Goal: Information Seeking & Learning: Learn about a topic

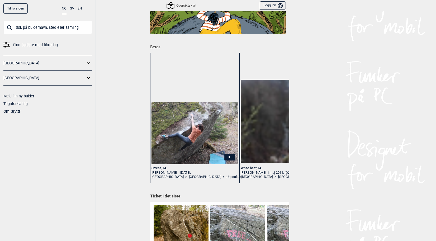
scroll to position [53, 0]
click at [66, 62] on link "[GEOGRAPHIC_DATA]" at bounding box center [44, 63] width 82 height 8
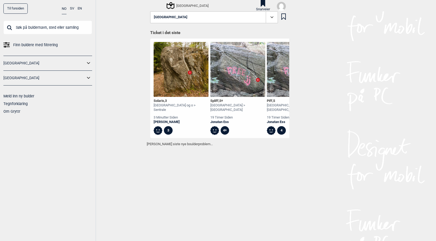
click at [88, 60] on icon at bounding box center [88, 63] width 7 height 8
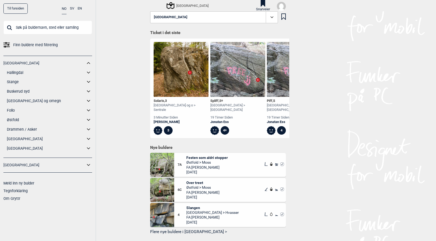
click at [91, 101] on icon at bounding box center [88, 101] width 7 height 8
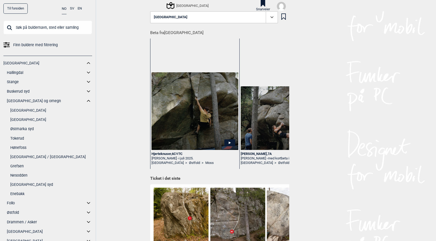
click at [203, 110] on img at bounding box center [194, 111] width 87 height 78
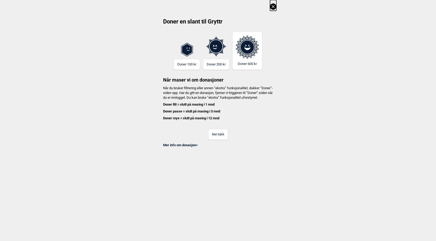
click at [211, 138] on button "Nei takk" at bounding box center [217, 134] width 19 height 10
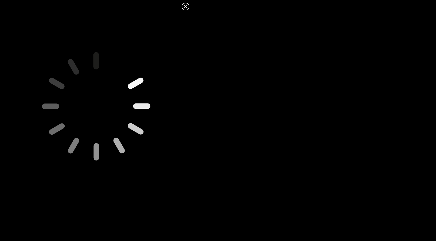
click at [113, 110] on icon at bounding box center [95, 105] width 203 height 203
click at [186, 8] on icon at bounding box center [185, 6] width 6 height 6
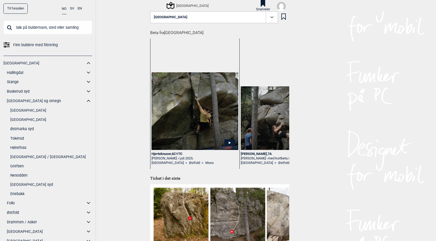
click at [229, 144] on icon at bounding box center [229, 142] width 11 height 7
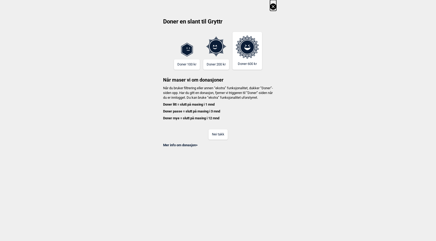
click at [218, 140] on button "Nei takk" at bounding box center [217, 134] width 19 height 10
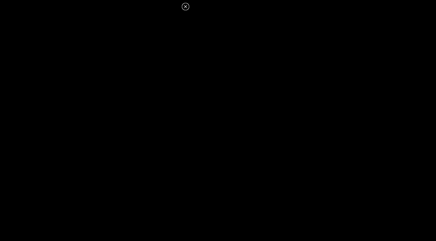
click at [188, 8] on icon at bounding box center [185, 6] width 6 height 6
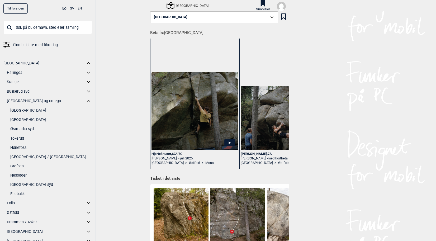
click at [17, 139] on link "Tokerud" at bounding box center [51, 139] width 82 height 8
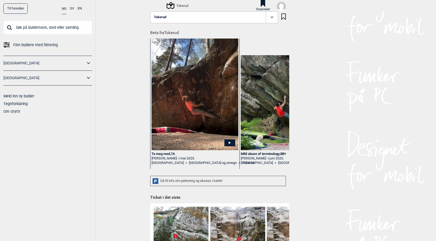
click at [197, 16] on button "Tokerud" at bounding box center [214, 17] width 128 height 12
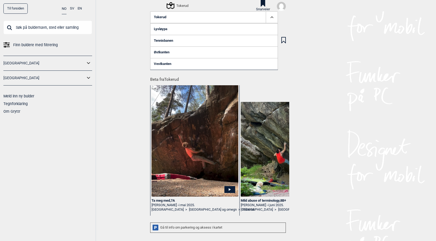
click at [163, 27] on link "Lysløypa" at bounding box center [214, 29] width 128 height 12
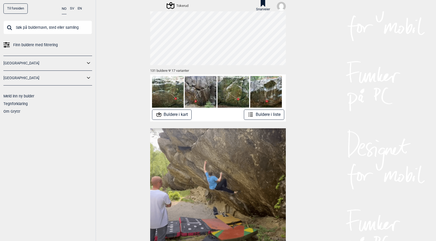
scroll to position [26, 0]
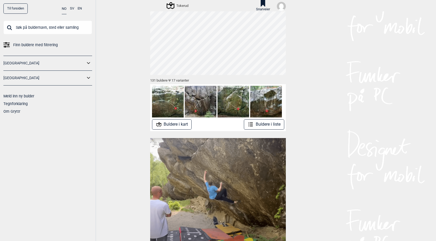
click at [260, 124] on button "Buldere i liste" at bounding box center [264, 124] width 40 height 10
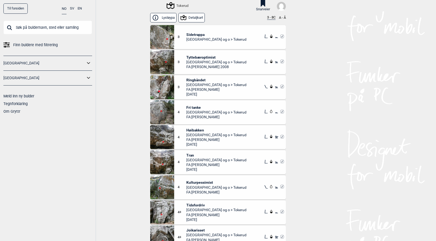
click at [280, 17] on button "A - Å" at bounding box center [282, 18] width 7 height 4
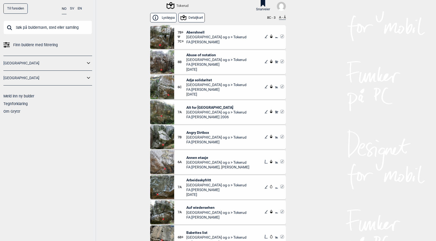
click at [280, 17] on button "A - Å" at bounding box center [282, 18] width 7 height 4
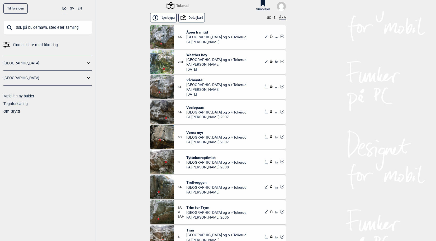
click at [168, 18] on button "Lysløypa" at bounding box center [163, 17] width 26 height 9
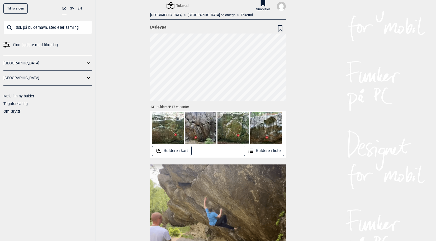
click at [172, 151] on button "Buldere i kart" at bounding box center [172, 151] width 40 height 10
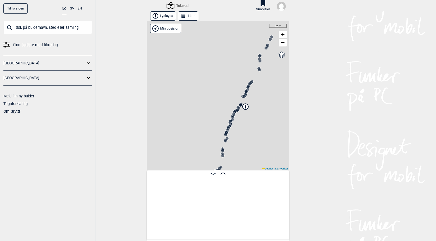
scroll to position [0, 41]
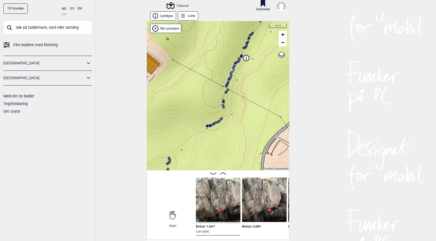
drag, startPoint x: 260, startPoint y: 137, endPoint x: 254, endPoint y: 87, distance: 50.5
click at [260, 85] on div "Tokerud" at bounding box center [218, 95] width 143 height 149
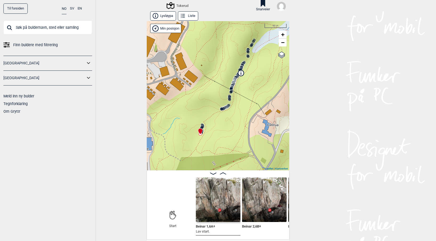
click at [220, 112] on div "Tokerud" at bounding box center [218, 95] width 143 height 149
click at [220, 110] on circle at bounding box center [221, 108] width 3 height 3
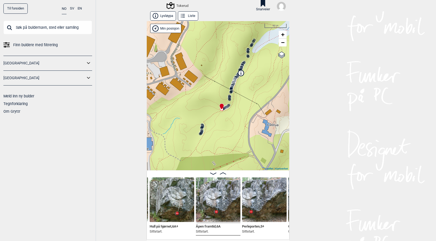
click at [228, 98] on circle at bounding box center [229, 99] width 3 height 3
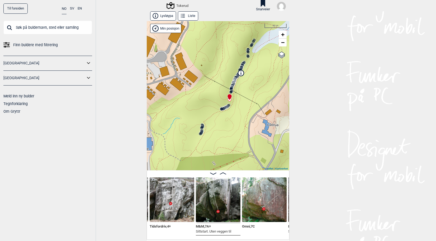
click at [223, 107] on icon at bounding box center [223, 109] width 4 height 4
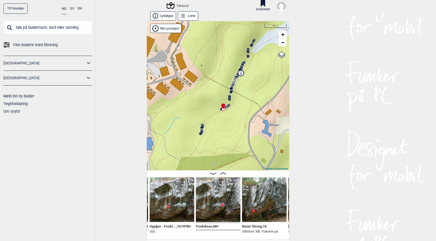
click at [170, 204] on img at bounding box center [172, 199] width 45 height 45
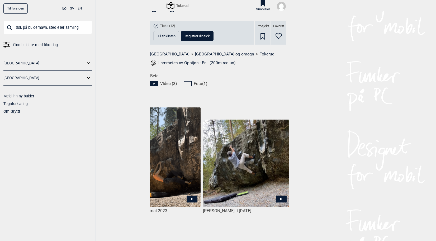
scroll to position [0, 50]
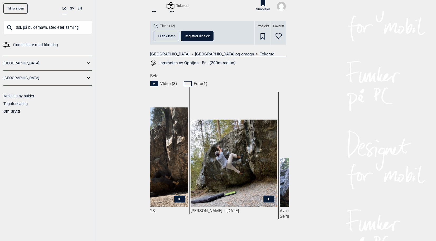
click at [239, 164] on img at bounding box center [234, 164] width 87 height 88
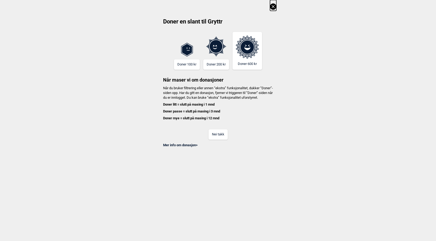
click at [219, 137] on button "Nei takk" at bounding box center [217, 134] width 19 height 10
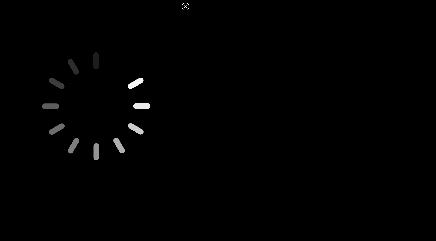
click at [187, 6] on icon at bounding box center [185, 6] width 6 height 6
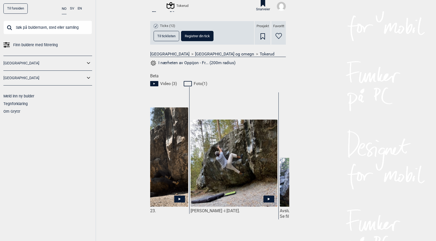
click at [267, 198] on icon at bounding box center [268, 199] width 11 height 7
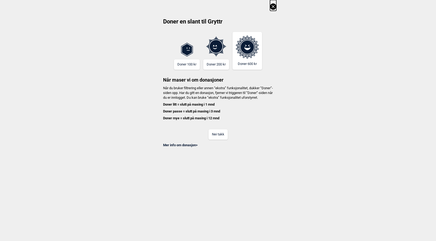
click at [214, 140] on button "Nei takk" at bounding box center [217, 134] width 19 height 10
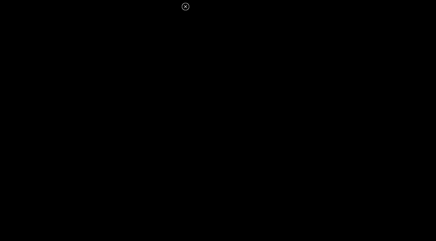
click at [184, 6] on icon at bounding box center [185, 6] width 6 height 6
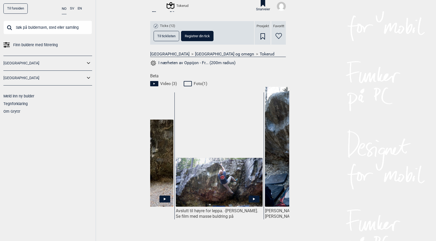
scroll to position [0, 0]
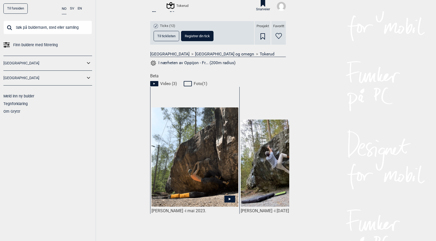
click at [191, 175] on img at bounding box center [194, 157] width 87 height 100
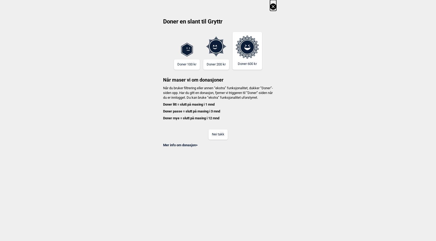
click at [218, 138] on button "Nei takk" at bounding box center [217, 134] width 19 height 10
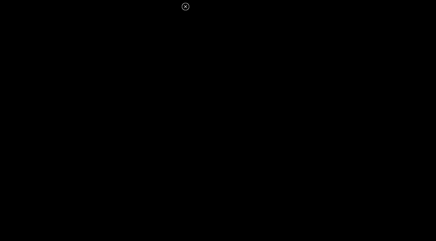
click at [184, 6] on icon at bounding box center [185, 6] width 6 height 6
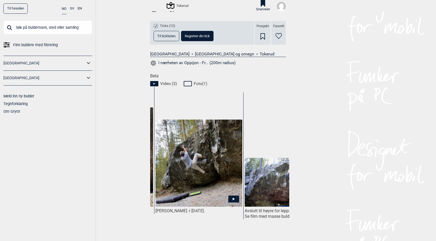
scroll to position [0, 217]
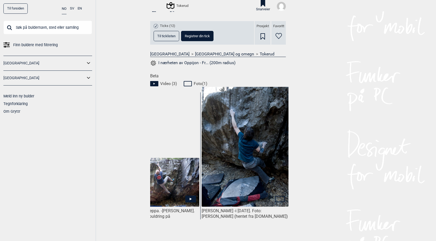
click at [252, 168] on img at bounding box center [245, 152] width 87 height 131
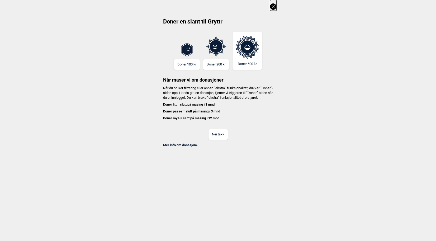
click at [217, 137] on button "Nei takk" at bounding box center [217, 134] width 19 height 10
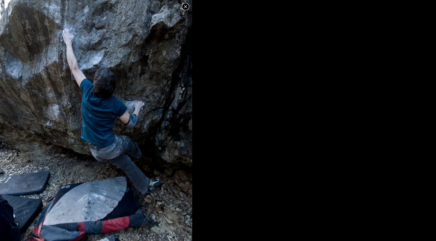
click at [185, 6] on icon at bounding box center [185, 6] width 6 height 6
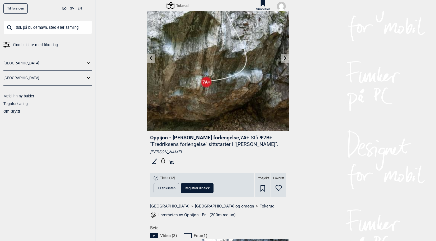
scroll to position [0, 0]
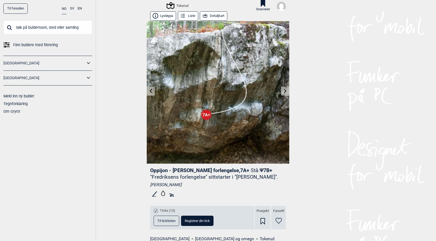
click at [283, 91] on icon at bounding box center [285, 91] width 4 height 4
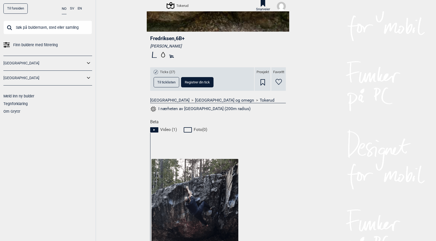
scroll to position [185, 0]
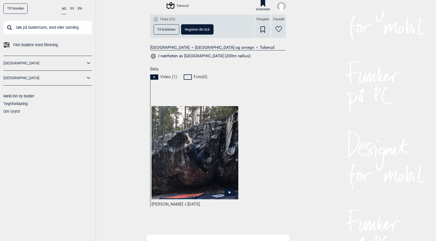
click at [229, 192] on icon at bounding box center [229, 192] width 11 height 7
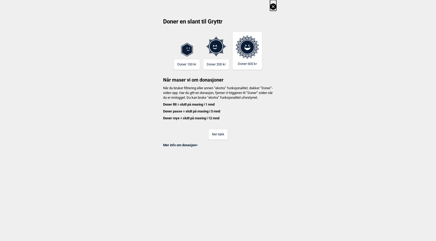
click at [227, 140] on button "Nei takk" at bounding box center [217, 134] width 19 height 10
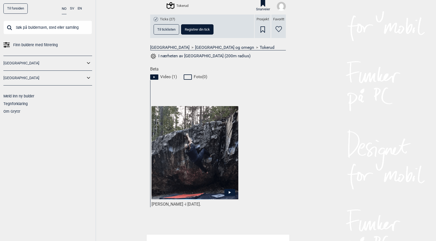
click at [219, 166] on img at bounding box center [194, 152] width 87 height 93
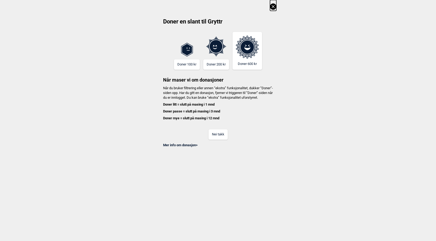
click at [220, 137] on button "Nei takk" at bounding box center [217, 134] width 19 height 10
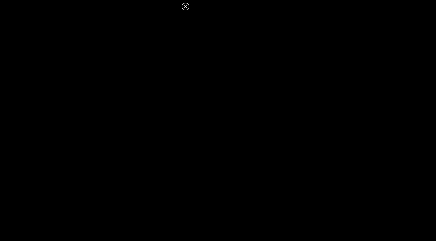
click at [185, 7] on icon at bounding box center [185, 6] width 3 height 3
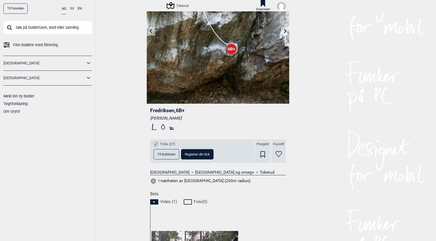
scroll to position [53, 0]
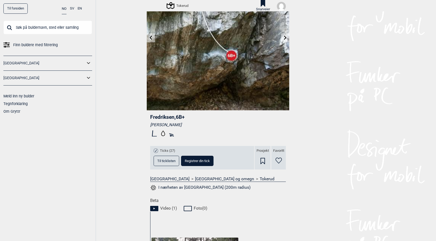
click at [150, 38] on icon at bounding box center [151, 38] width 4 height 4
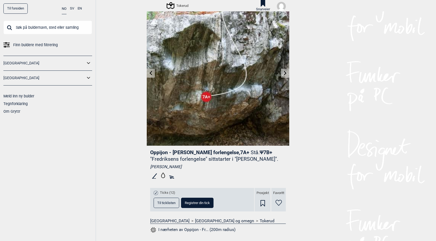
scroll to position [26, 0]
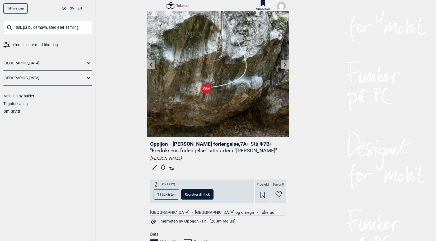
click at [172, 192] on button "Til ticklisten" at bounding box center [167, 194] width 26 height 10
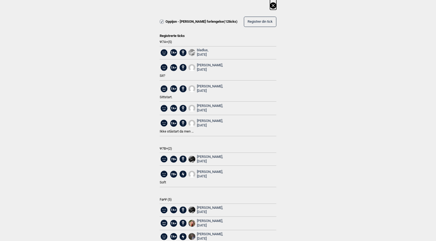
scroll to position [0, 0]
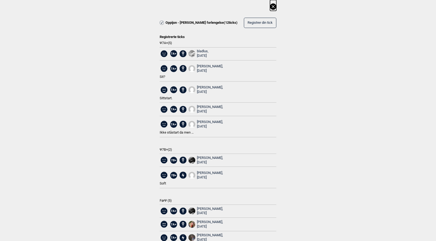
click at [272, 6] on icon at bounding box center [273, 6] width 6 height 6
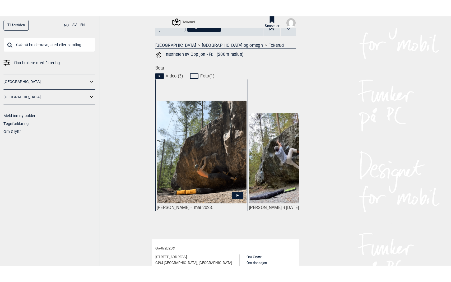
scroll to position [211, 0]
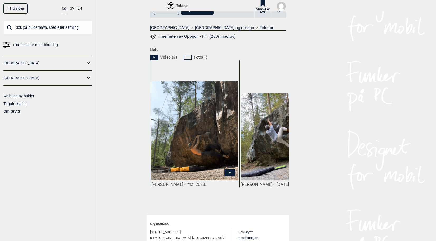
click at [224, 170] on icon at bounding box center [229, 172] width 11 height 7
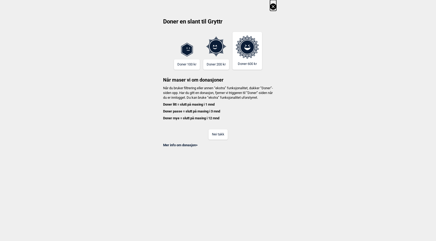
click at [212, 139] on button "Nei takk" at bounding box center [217, 134] width 19 height 10
